Goal: Task Accomplishment & Management: Complete application form

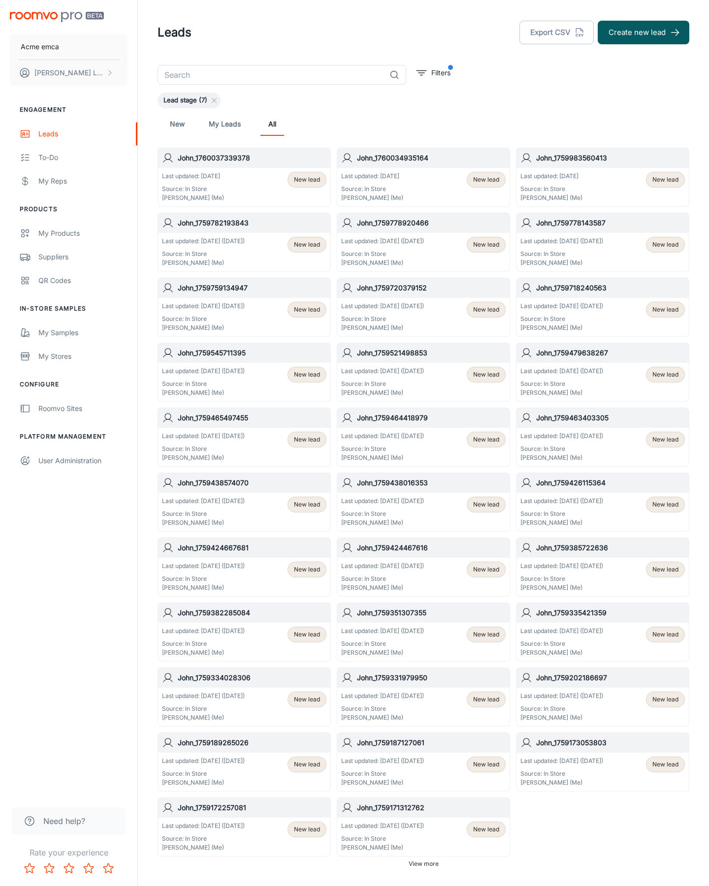
click at [643, 32] on button "Create new lead" at bounding box center [644, 33] width 92 height 24
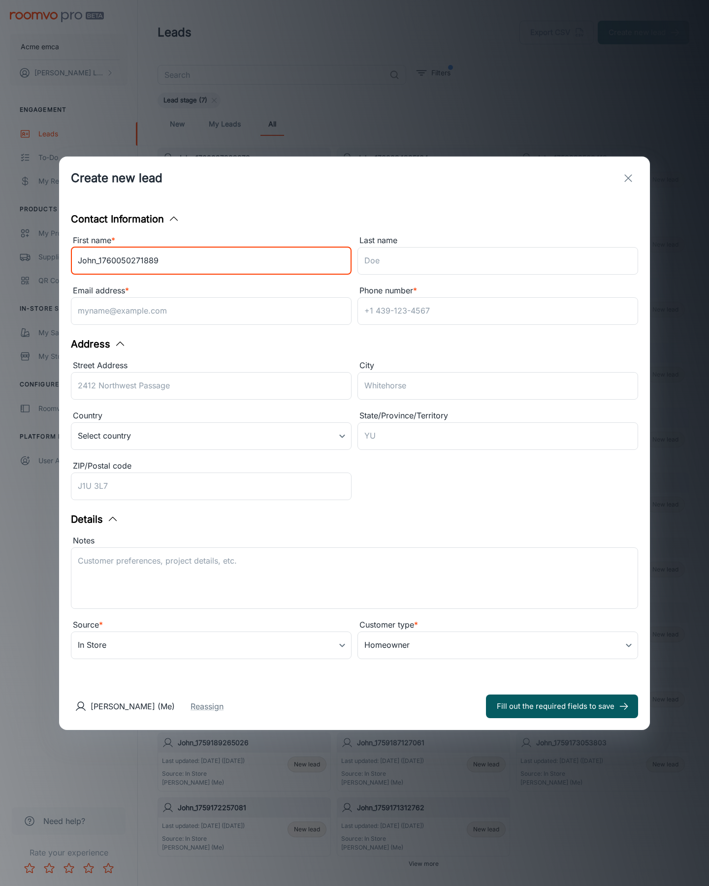
type input "John_1760050271889"
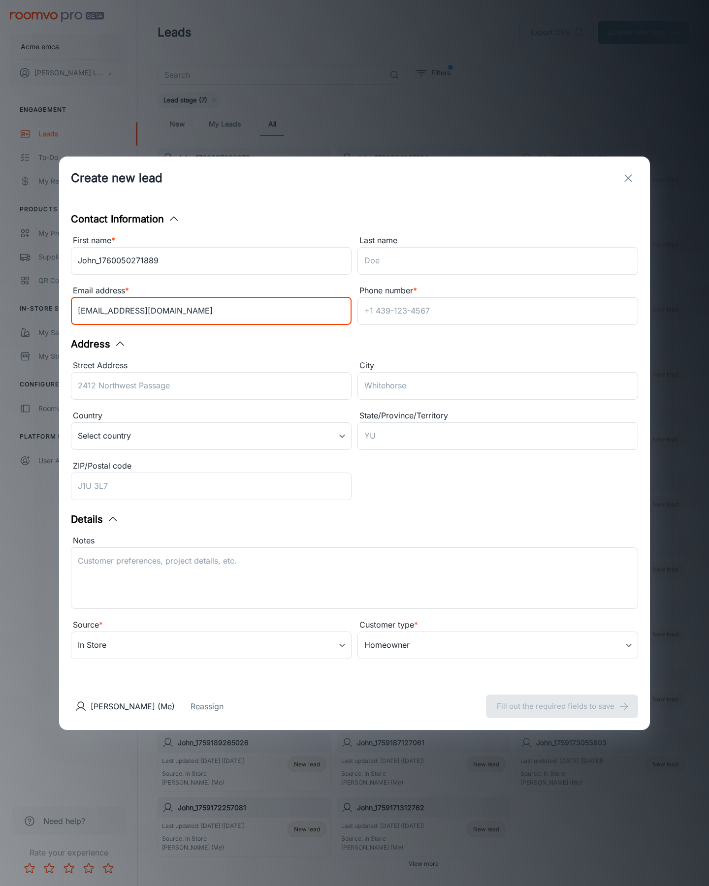
type input "[EMAIL_ADDRESS][DOMAIN_NAME]"
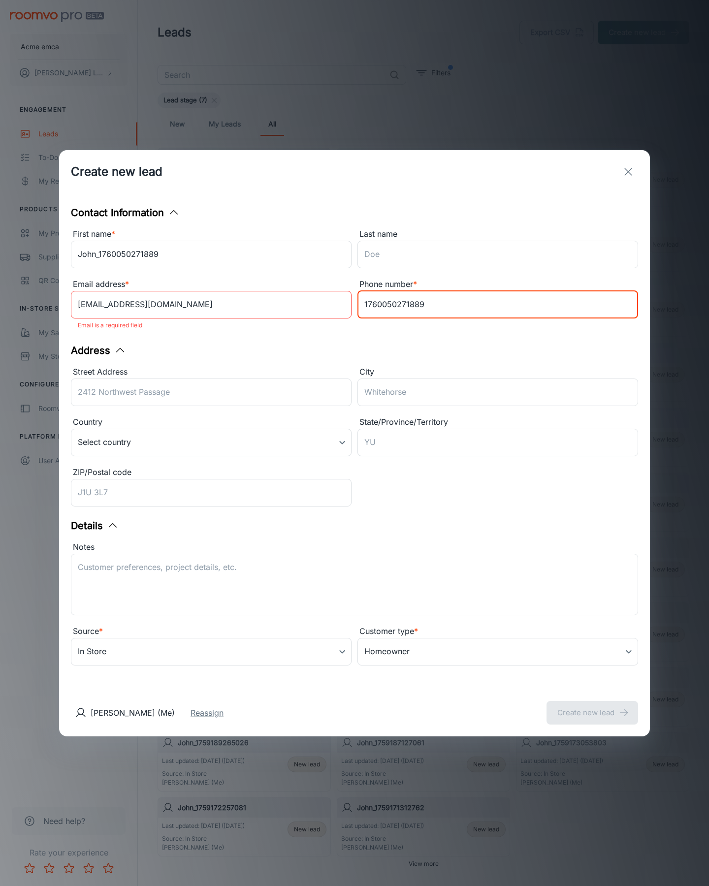
type input "1760050271889"
click at [592, 706] on button "Create new lead" at bounding box center [592, 713] width 92 height 24
